Goal: Information Seeking & Learning: Learn about a topic

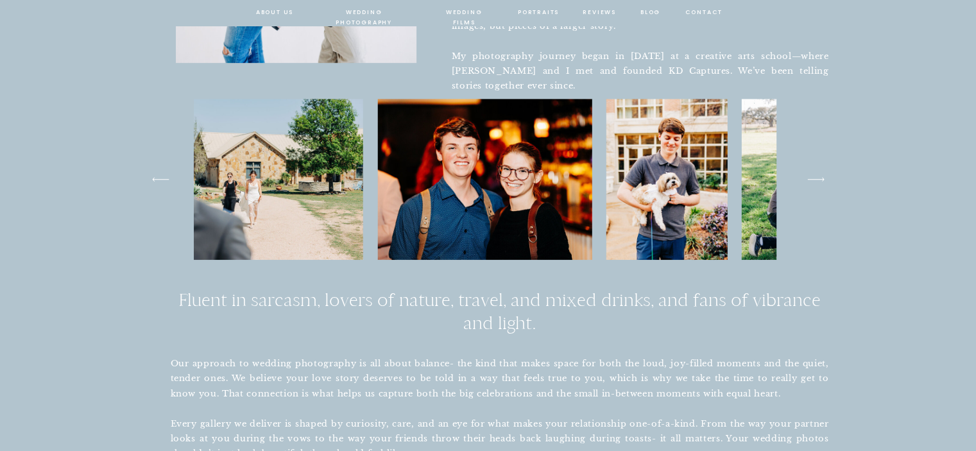
scroll to position [794, 0]
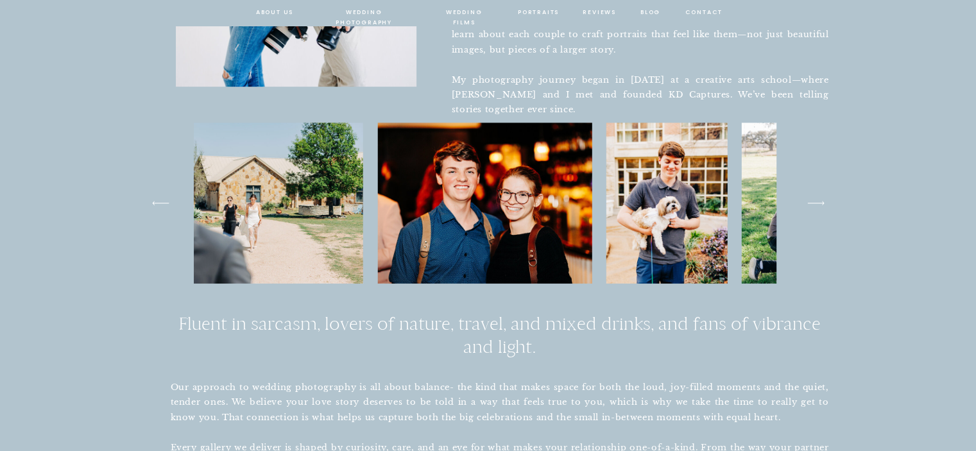
click at [347, 10] on nav "wedding photography" at bounding box center [364, 13] width 94 height 12
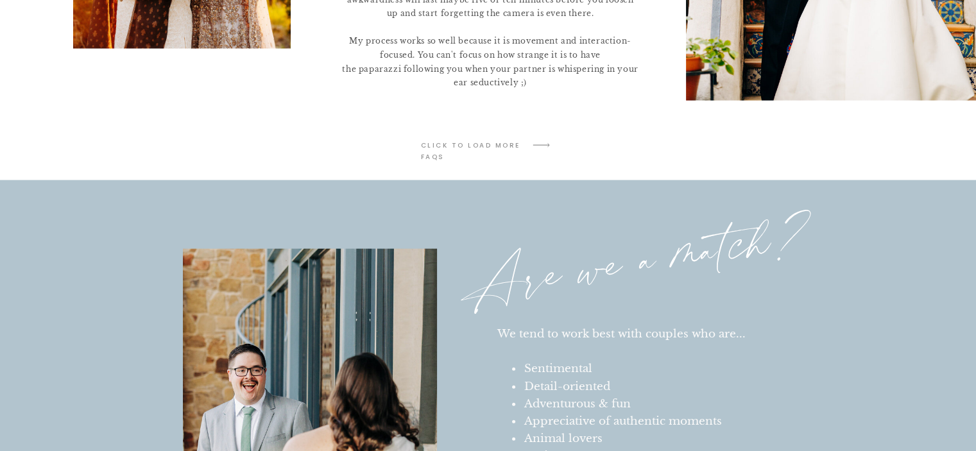
scroll to position [2843, 0]
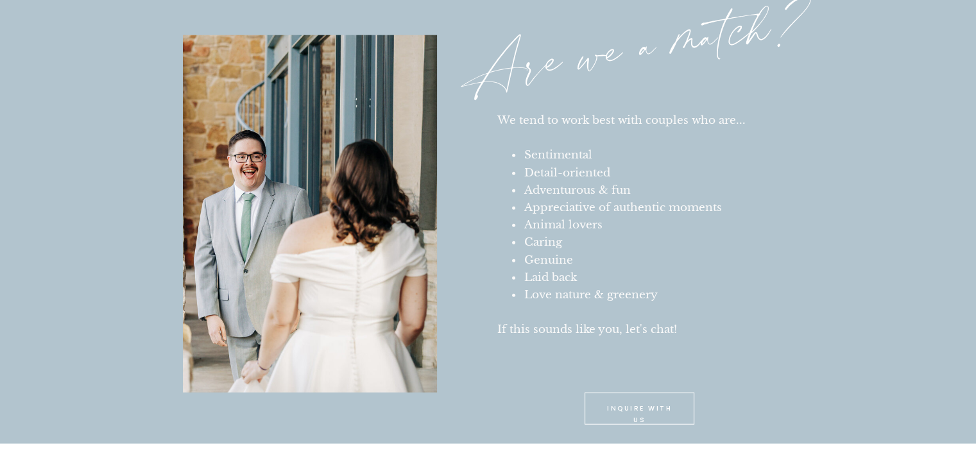
drag, startPoint x: 0, startPoint y: 0, endPoint x: 257, endPoint y: 291, distance: 388.1
click at [257, 291] on div at bounding box center [310, 213] width 254 height 357
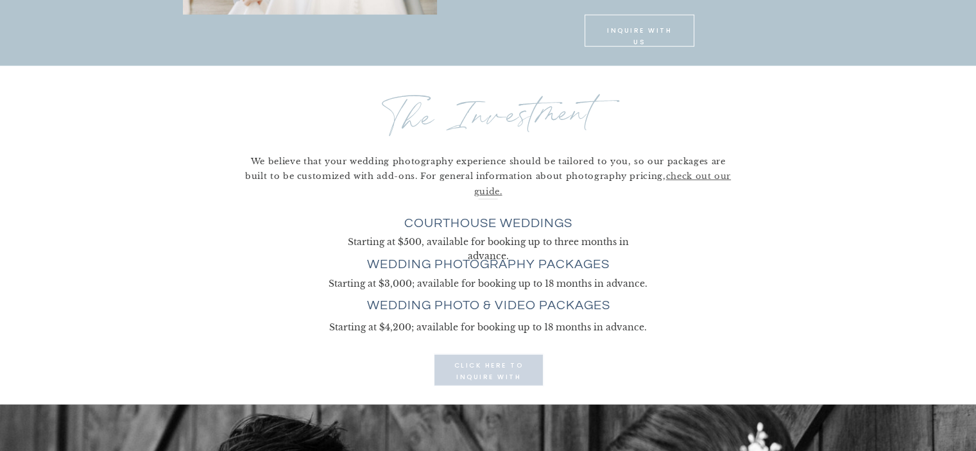
scroll to position [3430, 0]
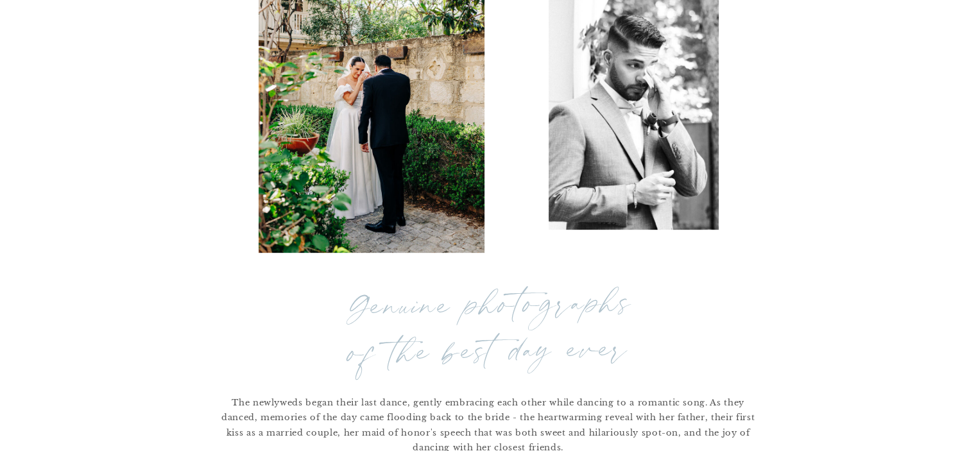
scroll to position [0, 0]
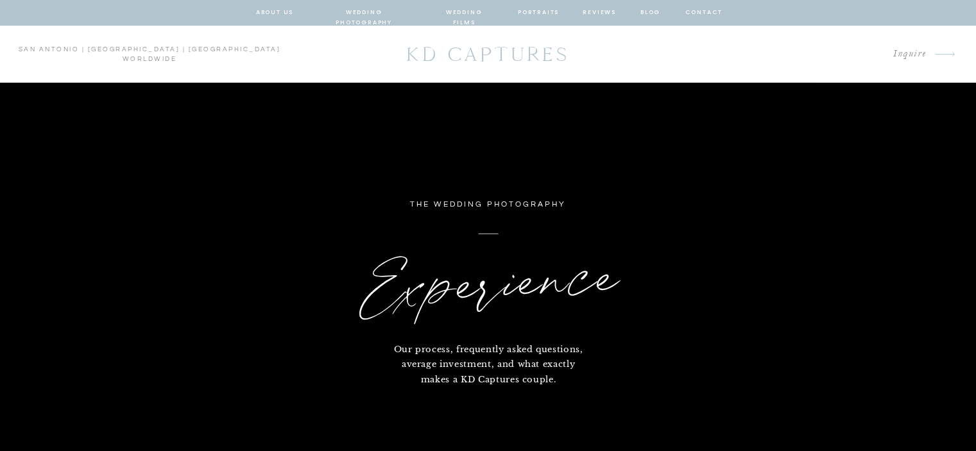
click at [368, 13] on nav "wedding photography" at bounding box center [364, 13] width 94 height 12
click at [382, 11] on nav "wedding photography" at bounding box center [364, 13] width 94 height 12
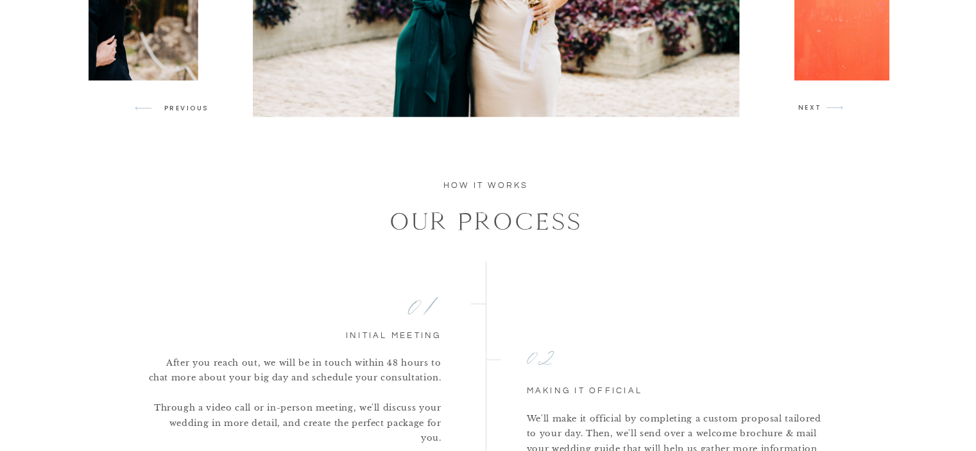
scroll to position [1152, 0]
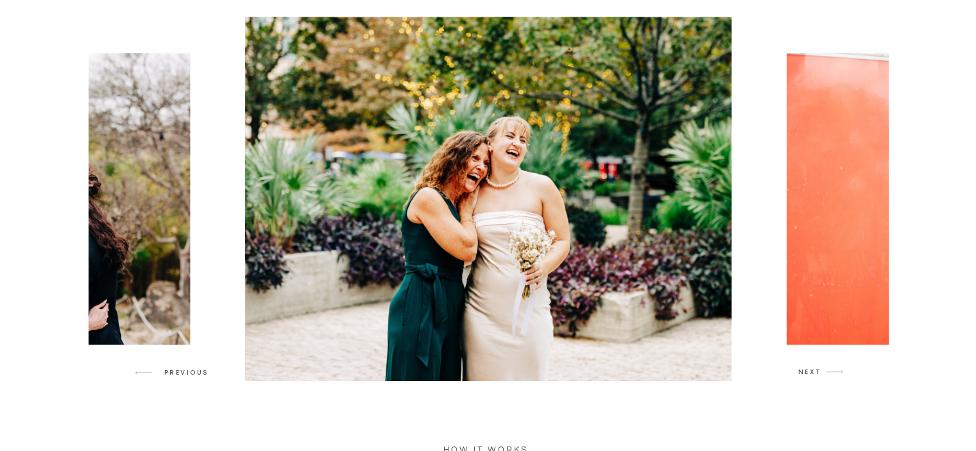
click at [825, 375] on icon "arrow" at bounding box center [834, 372] width 30 height 30
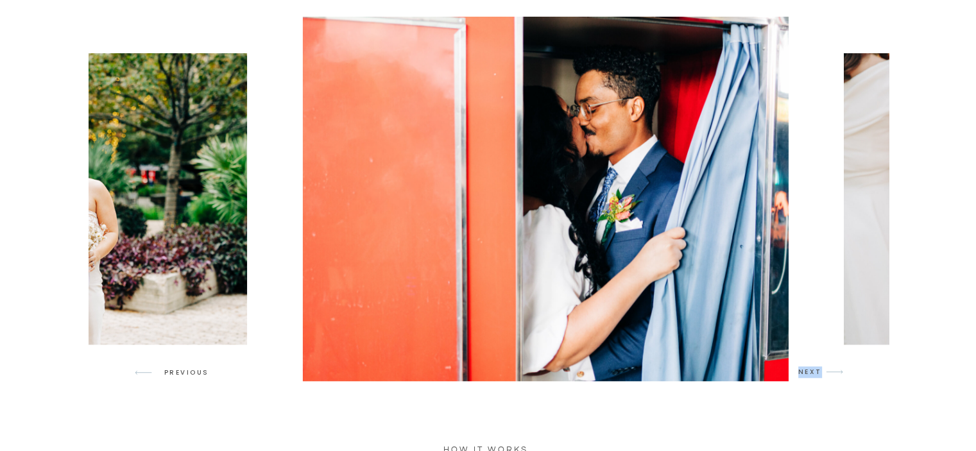
click at [825, 375] on icon "arrow" at bounding box center [834, 372] width 30 height 30
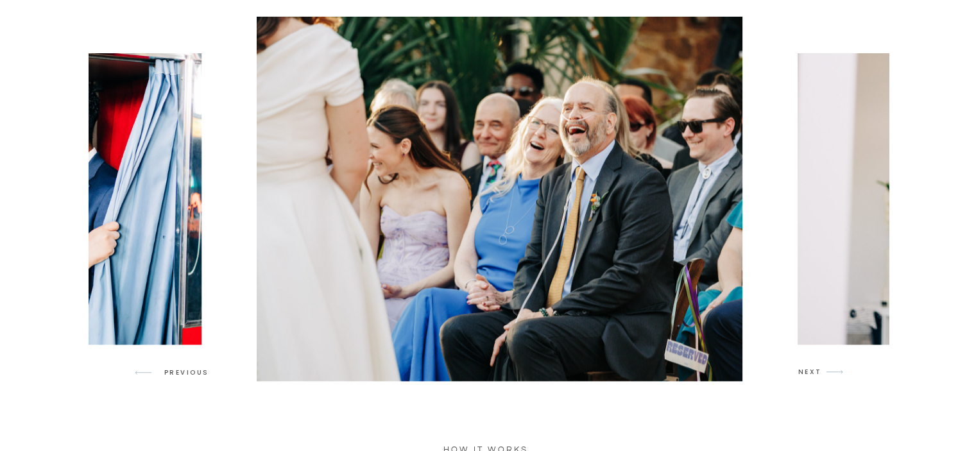
click at [825, 375] on icon "arrow" at bounding box center [834, 372] width 30 height 30
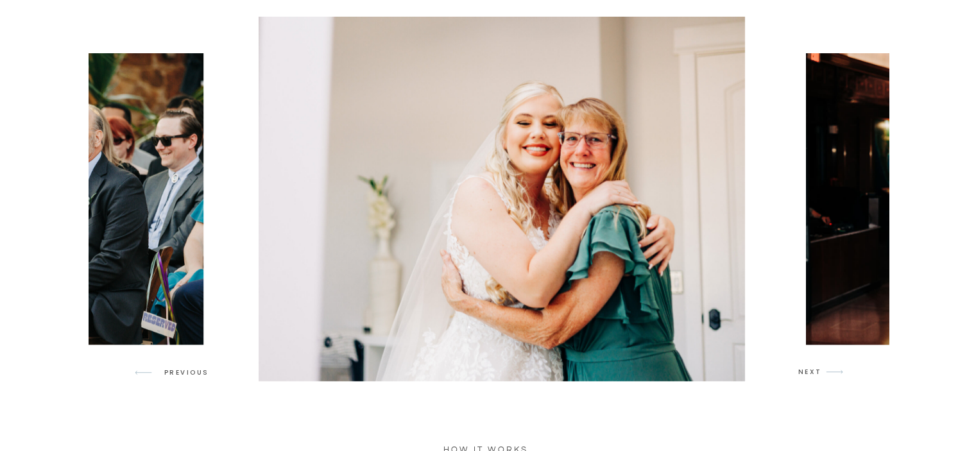
click at [825, 375] on icon "arrow" at bounding box center [834, 372] width 30 height 30
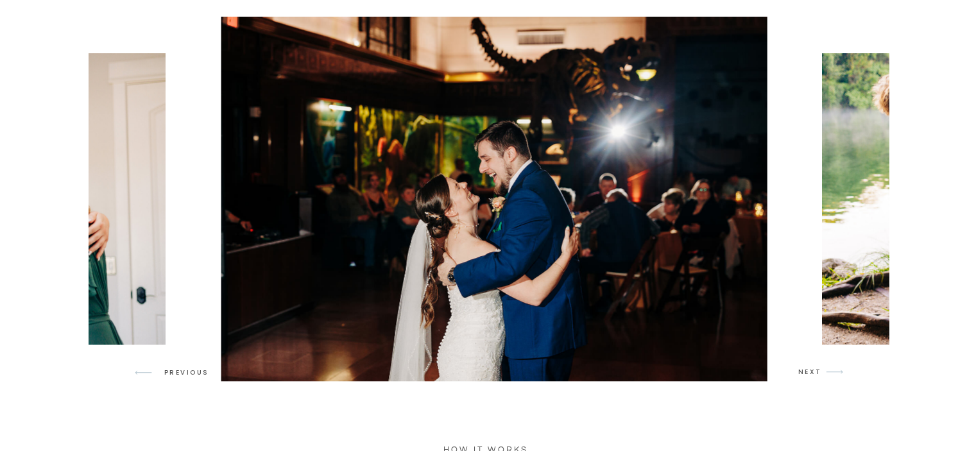
click at [825, 375] on icon "arrow" at bounding box center [834, 372] width 30 height 30
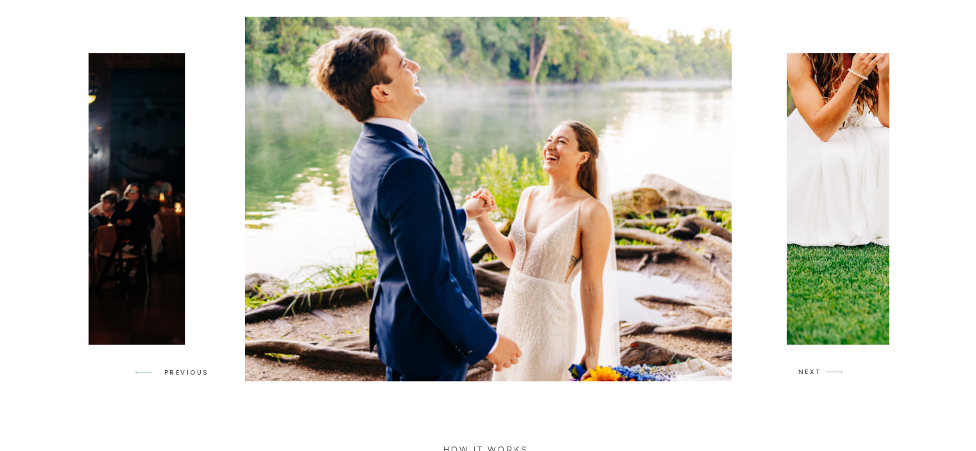
click at [825, 375] on icon "arrow" at bounding box center [834, 372] width 30 height 30
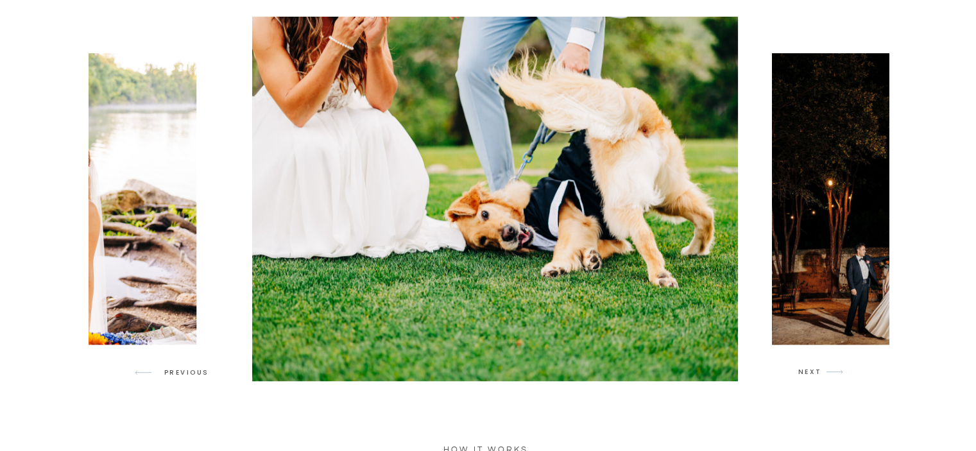
click at [825, 375] on icon "arrow" at bounding box center [834, 372] width 30 height 30
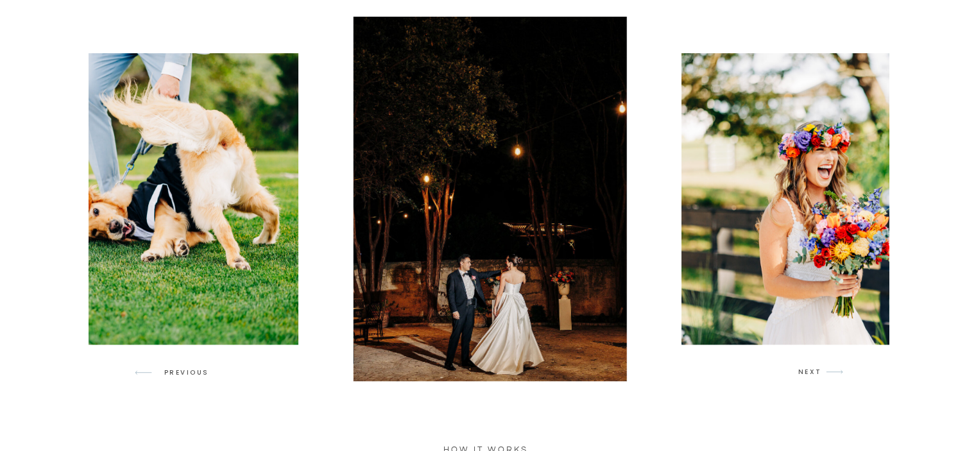
click at [825, 375] on icon "arrow" at bounding box center [834, 372] width 30 height 30
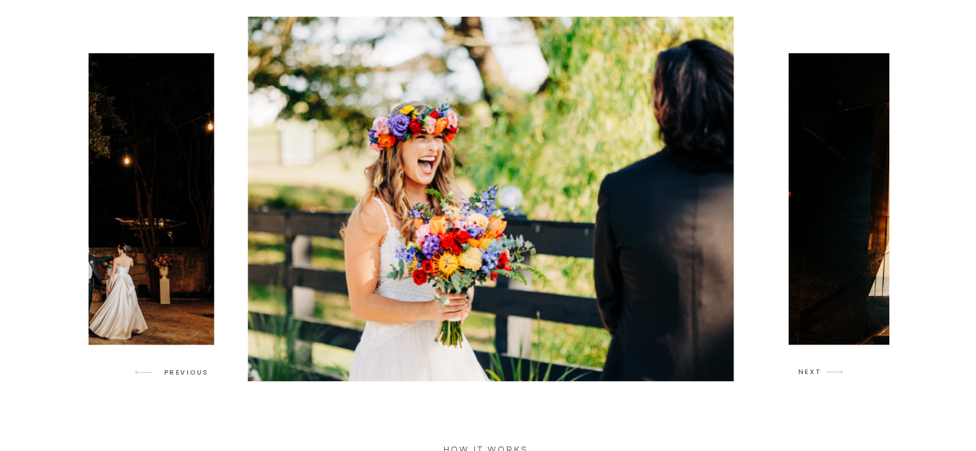
click at [825, 375] on icon "arrow" at bounding box center [834, 372] width 30 height 30
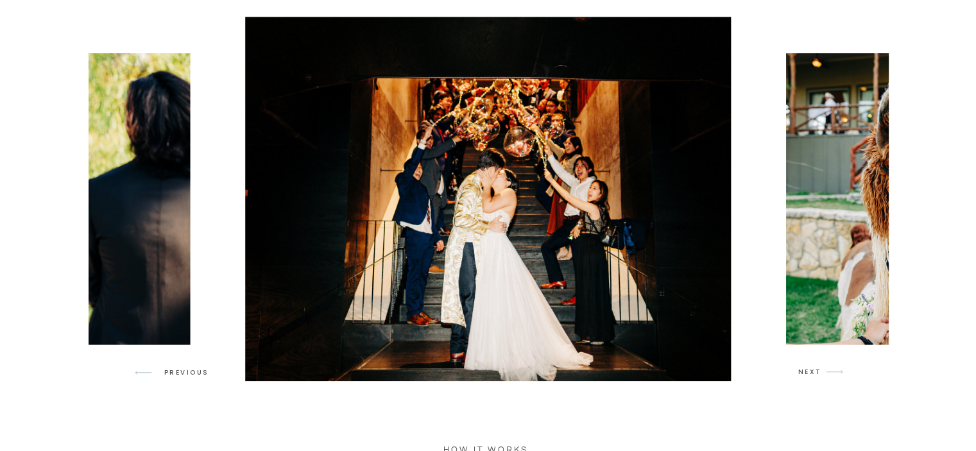
click at [153, 365] on icon "arrow" at bounding box center [143, 372] width 30 height 30
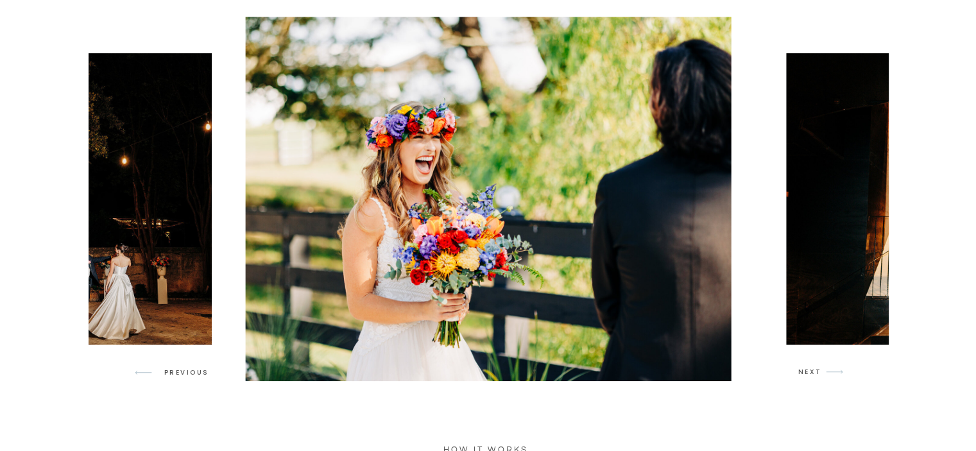
click at [840, 377] on icon "arrow" at bounding box center [834, 372] width 30 height 30
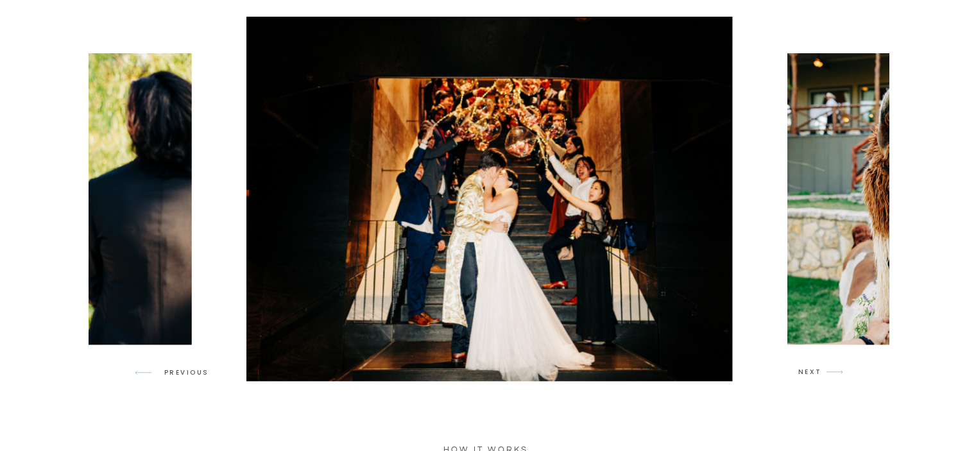
click at [839, 374] on icon "arrow" at bounding box center [834, 372] width 30 height 30
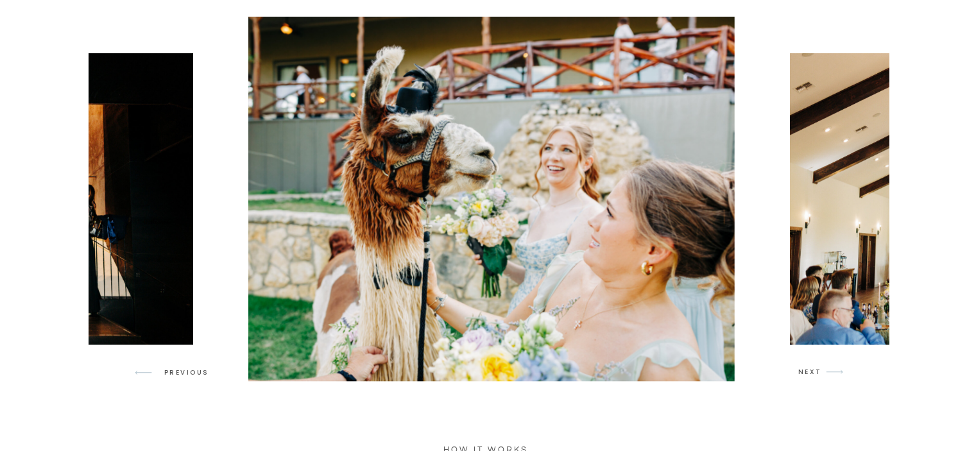
click at [839, 374] on icon "arrow" at bounding box center [834, 372] width 30 height 30
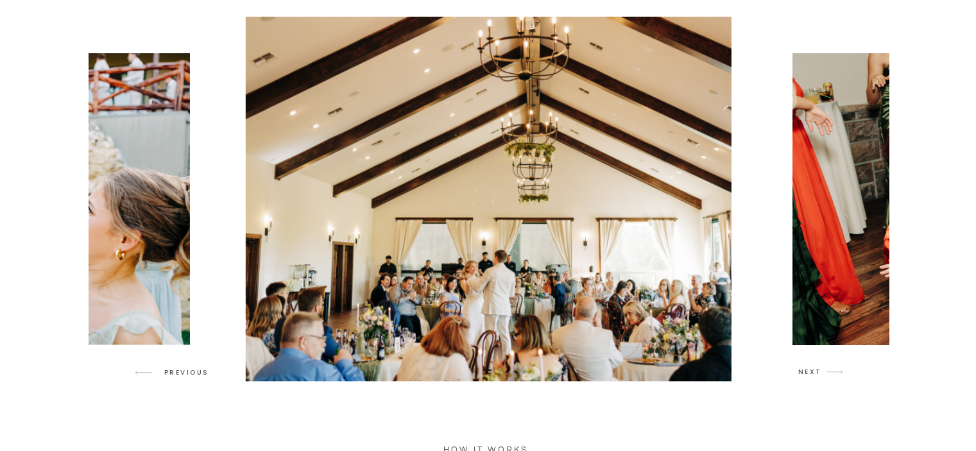
click at [834, 370] on icon "arrow" at bounding box center [834, 372] width 30 height 30
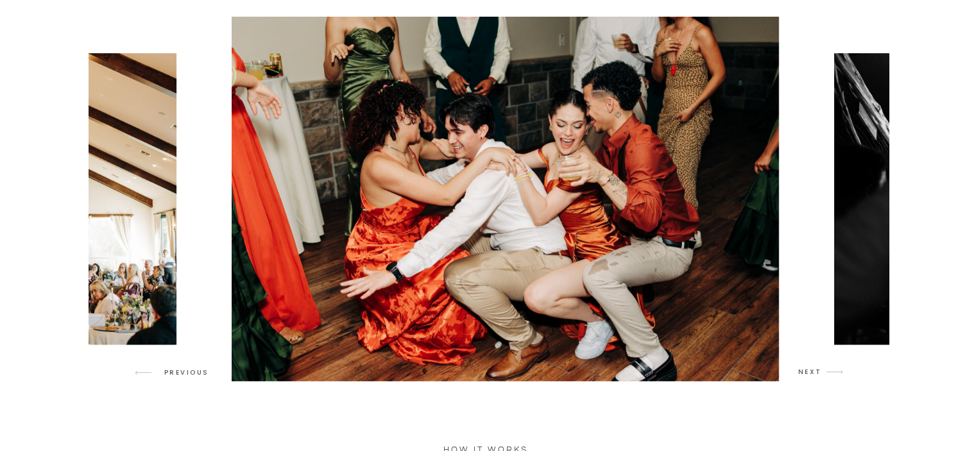
click at [834, 370] on icon "arrow" at bounding box center [834, 372] width 30 height 30
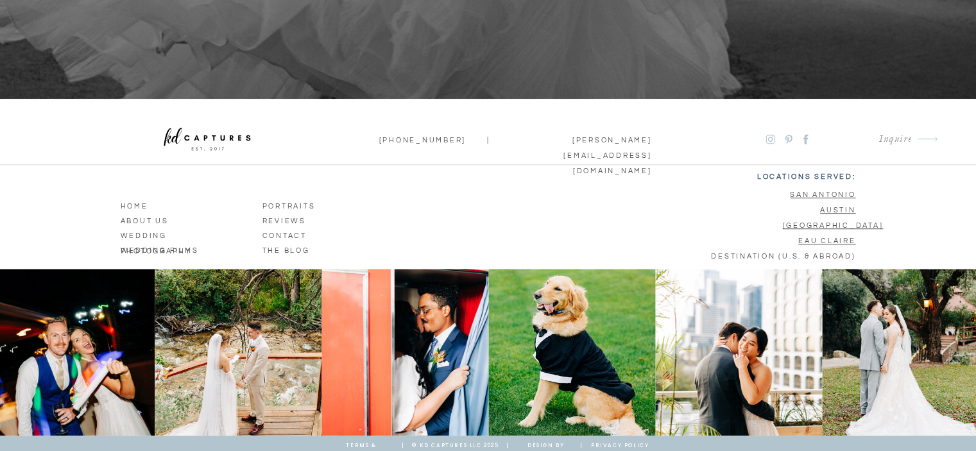
scroll to position [5759, 0]
